Goal: Transaction & Acquisition: Purchase product/service

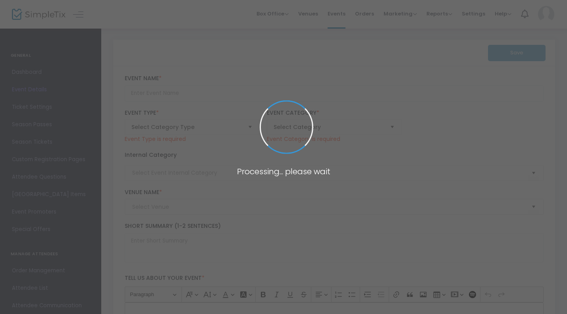
type input "PARENT & PUP :: SEPT Swim School [WEEKDAY EDUCATION PROGRAM]"
type textarea "WARM SPRINGS SWIM SCHOOL | SEPT 2025 :: PARENT & PUP CLASS :: 4-WEEK SERIES Cho…"
checkbox input "true"
type input "Register Now"
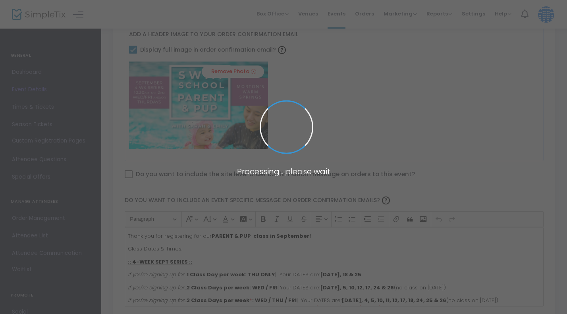
type input "Morton's Warm Springs"
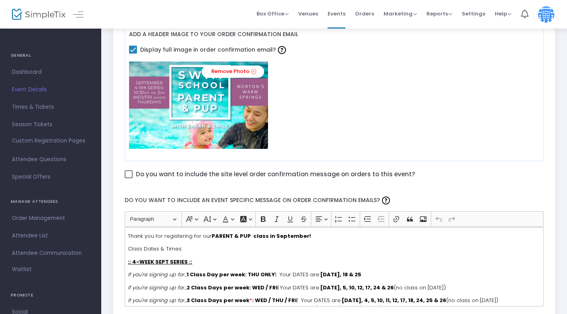
scroll to position [1227, 0]
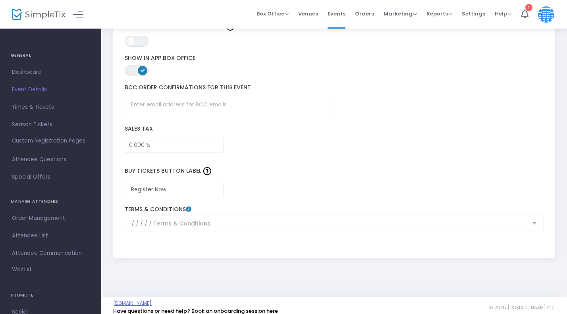
click at [152, 300] on link "[DOMAIN_NAME]" at bounding box center [132, 303] width 39 height 6
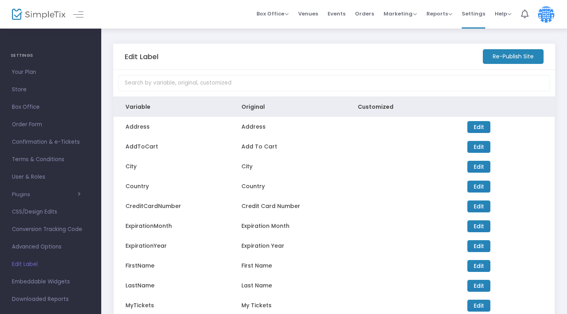
click at [286, 13] on body "Processing... please wait Box Office Sell Tickets Bookings Sell Season Pass Ven…" at bounding box center [283, 157] width 567 height 314
click at [285, 12] on span "Box Office" at bounding box center [273, 14] width 32 height 8
click at [276, 61] on li "Sell Season Pass" at bounding box center [285, 57] width 57 height 15
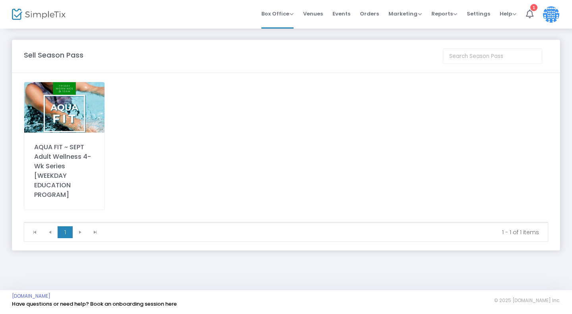
click at [58, 109] on img at bounding box center [64, 107] width 80 height 50
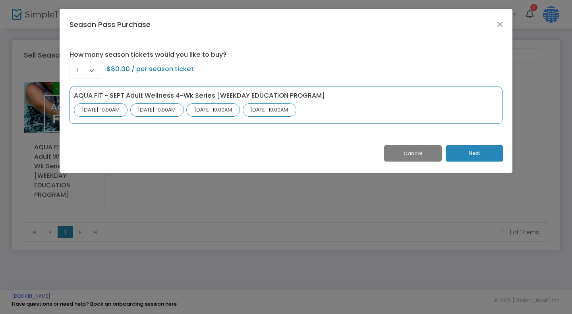
click at [467, 151] on button "Next" at bounding box center [475, 153] width 58 height 16
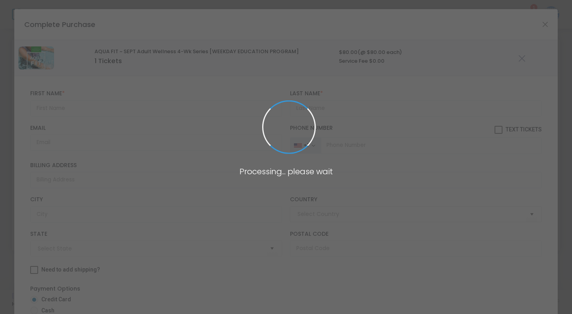
type input "United States"
type input "California"
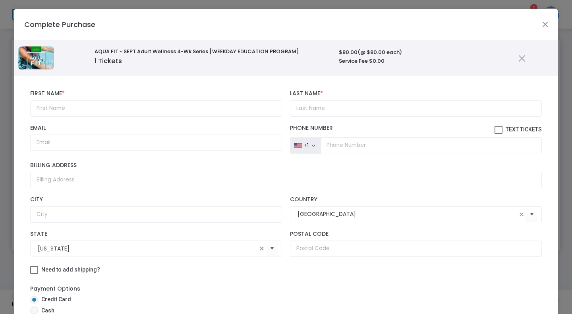
click at [348, 60] on h6 "Service Fee $0.00" at bounding box center [424, 61] width 171 height 6
click at [541, 24] on button "Close" at bounding box center [545, 24] width 10 height 10
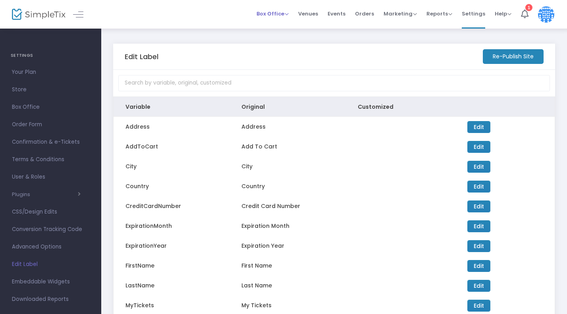
click at [278, 10] on span "Box Office" at bounding box center [273, 14] width 32 height 8
click at [278, 59] on li "Sell Season Pass" at bounding box center [285, 57] width 57 height 15
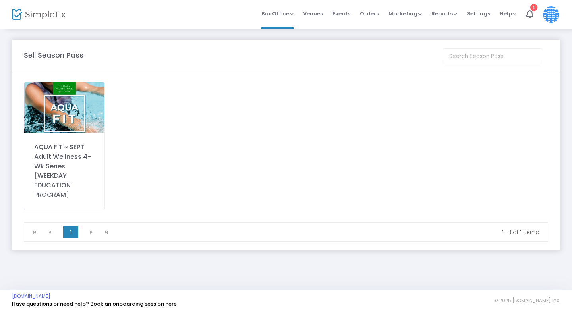
click at [56, 110] on img at bounding box center [64, 107] width 80 height 50
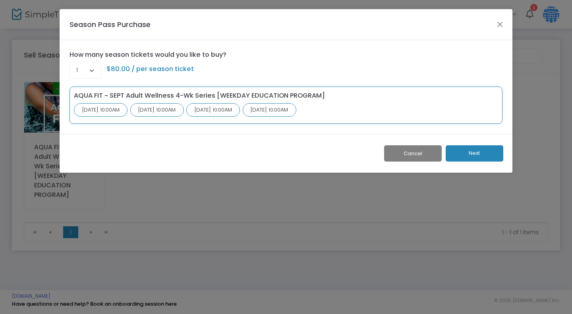
click at [119, 108] on div "9/5/2025 @ 10:00AM" at bounding box center [101, 110] width 54 height 14
click at [184, 104] on div "9/12/2025 @ 10:00AM" at bounding box center [157, 110] width 54 height 14
click at [240, 112] on div "9/19/2025 @ 10:00AM" at bounding box center [213, 110] width 54 height 14
click at [296, 105] on div "9/26/2025 @ 10:00AM" at bounding box center [270, 110] width 54 height 14
click at [103, 108] on div "9/5/2025 @ 10:00AM" at bounding box center [101, 110] width 54 height 14
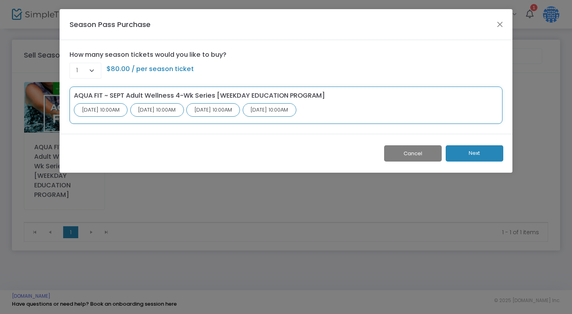
click at [184, 115] on div "9/12/2025 @ 10:00AM" at bounding box center [157, 110] width 54 height 14
click at [91, 71] on span "1" at bounding box center [85, 71] width 18 height 7
click at [254, 55] on div "How many season tickets would you like to buy? 1 $80.00 / per season ticket" at bounding box center [286, 64] width 433 height 29
drag, startPoint x: 129, startPoint y: 69, endPoint x: 202, endPoint y: 66, distance: 73.2
click at [202, 66] on div "1 $80.00 / per season ticket" at bounding box center [286, 69] width 433 height 19
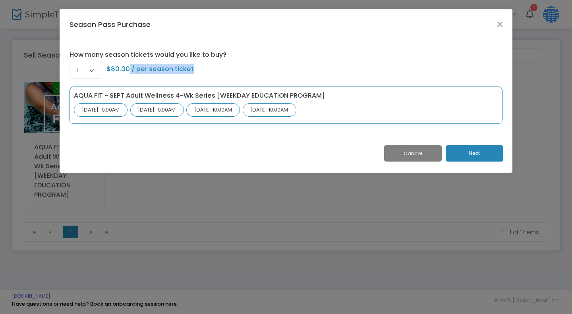
click at [202, 66] on div "1 $80.00 / per season ticket" at bounding box center [286, 69] width 433 height 19
drag, startPoint x: 171, startPoint y: 67, endPoint x: 207, endPoint y: 67, distance: 35.7
click at [207, 67] on div "1 $80.00 / per season ticket" at bounding box center [286, 69] width 433 height 19
drag, startPoint x: 73, startPoint y: 27, endPoint x: 169, endPoint y: 42, distance: 96.8
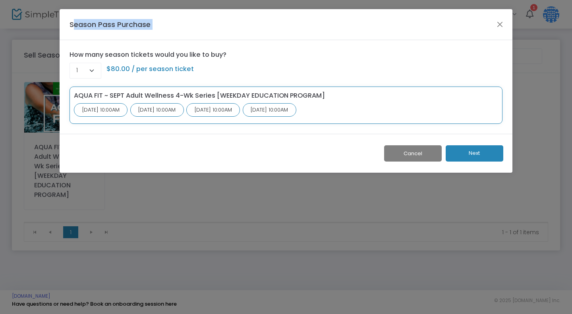
click at [169, 42] on div "Season Pass Purchase How many season tickets would you like to buy? 1 $80.00 / …" at bounding box center [286, 91] width 453 height 164
click at [169, 42] on div "How many season tickets would you like to buy? 1 $80.00 / per season ticket AQU…" at bounding box center [286, 87] width 453 height 94
click at [500, 23] on button "Close" at bounding box center [500, 24] width 10 height 10
